Goal: Find specific page/section: Find specific page/section

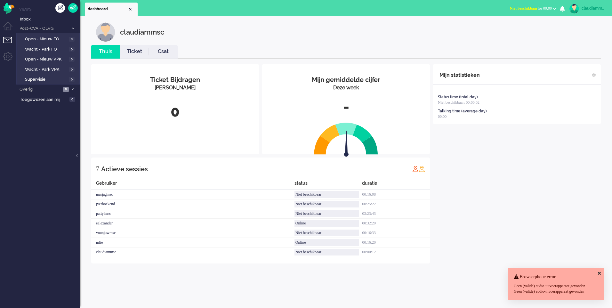
click at [42, 157] on ul "Views Inbox Post-CVA - OLVG 0 Open - Nieuw FO 0 Wacht - Park FO 0 Open - Nieuw …" at bounding box center [48, 154] width 64 height 308
click at [42, 90] on span "Overig" at bounding box center [40, 89] width 43 height 6
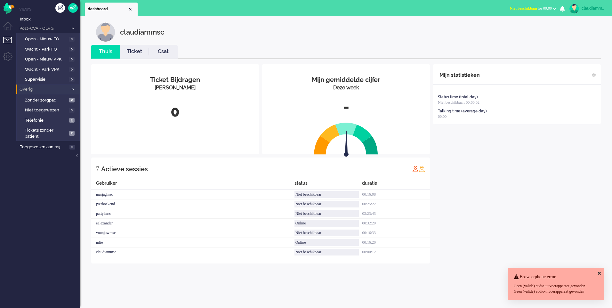
click at [42, 90] on span "Overig" at bounding box center [44, 89] width 50 height 6
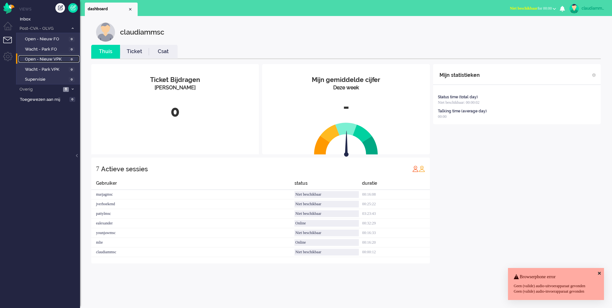
click at [70, 60] on span "0" at bounding box center [72, 59] width 6 height 5
